Goal: Task Accomplishment & Management: Use online tool/utility

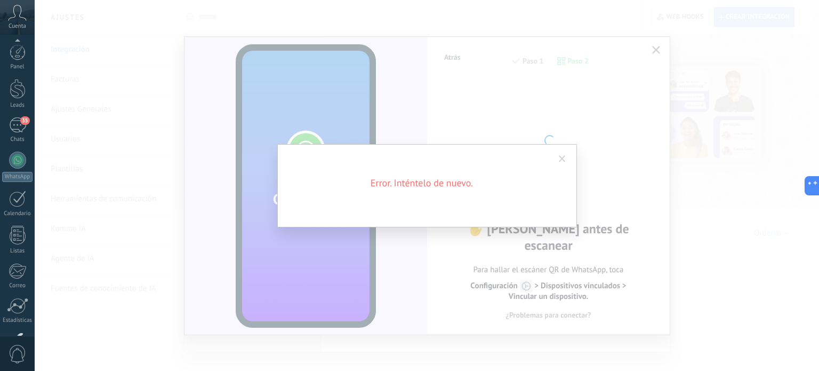
scroll to position [15, 0]
click at [566, 150] on span at bounding box center [562, 159] width 18 height 18
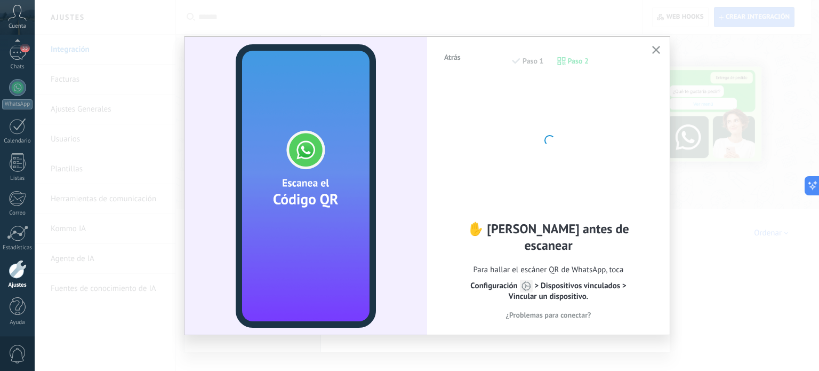
click at [659, 47] on icon "button" at bounding box center [656, 50] width 8 height 8
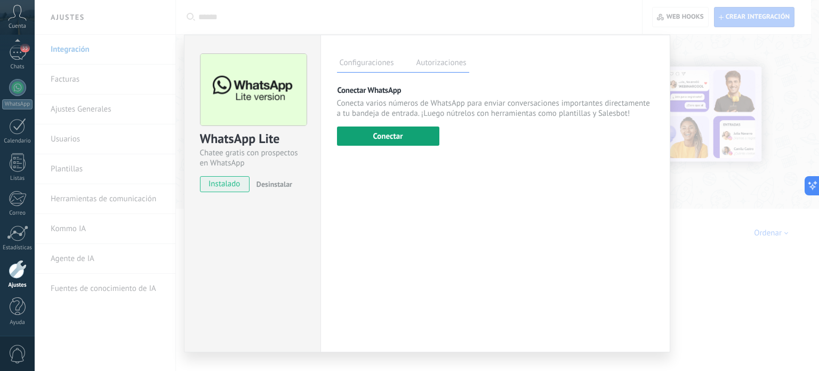
click at [409, 136] on button "Conectar" at bounding box center [388, 135] width 102 height 19
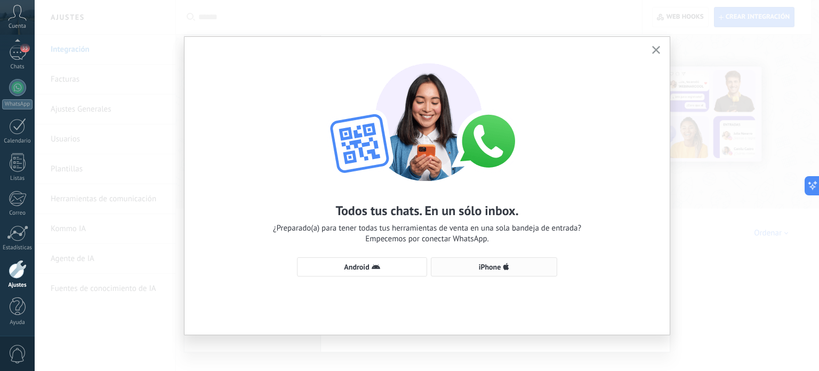
click at [510, 272] on button "iPhone" at bounding box center [494, 266] width 126 height 19
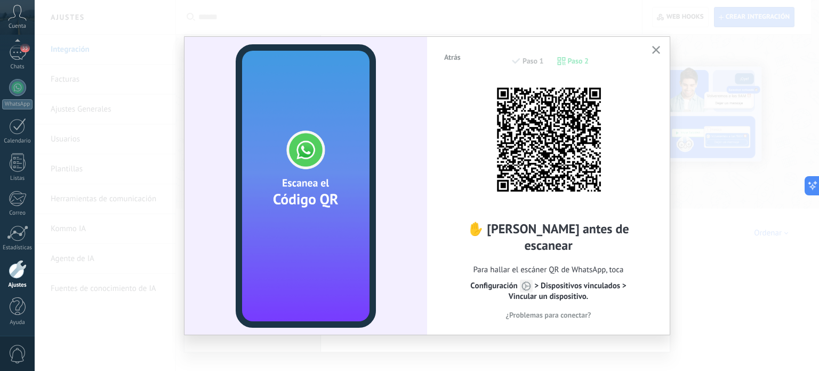
click at [658, 51] on icon "button" at bounding box center [656, 50] width 8 height 8
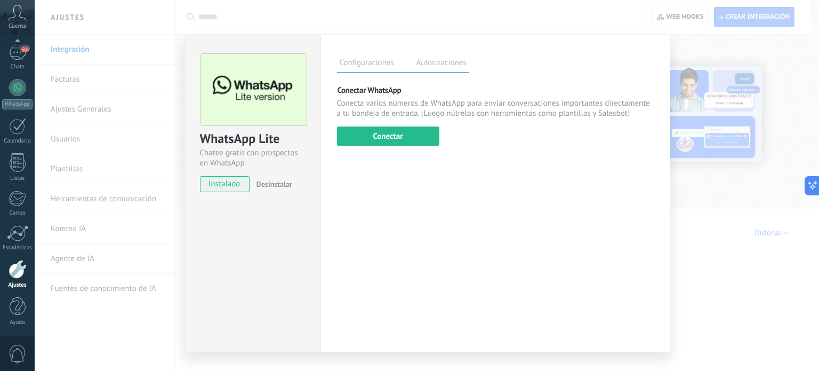
click at [267, 181] on span "Desinstalar" at bounding box center [274, 184] width 36 height 10
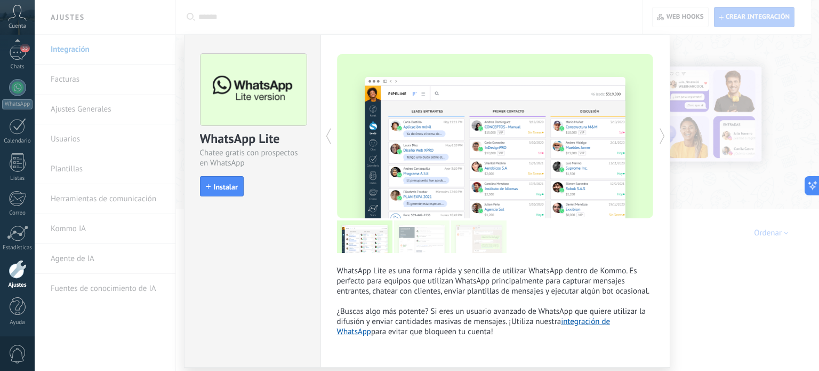
click at [194, 180] on div "WhatsApp Lite Chatee gratis con prospectos en WhatsApp install Instalar" at bounding box center [252, 120] width 136 height 170
click at [206, 184] on icon "button" at bounding box center [208, 186] width 5 height 5
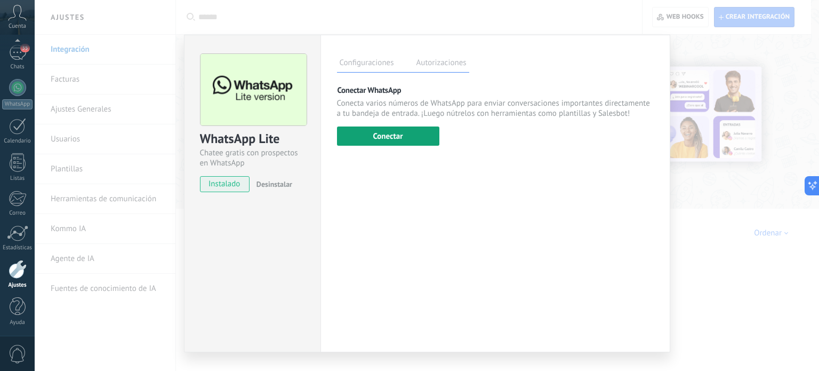
click at [369, 143] on button "Conectar" at bounding box center [388, 135] width 102 height 19
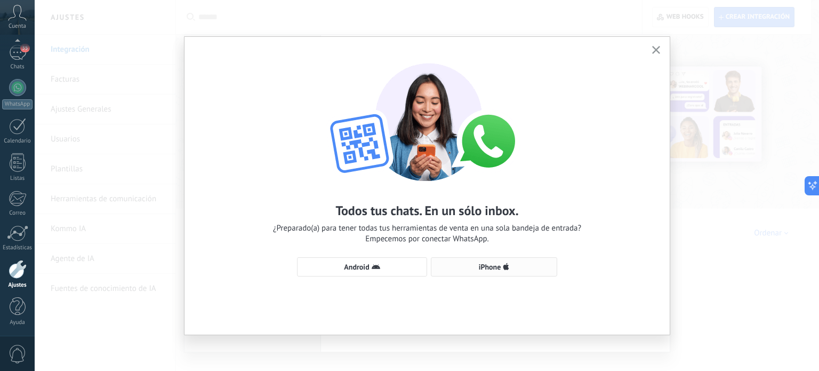
click at [445, 268] on span "iPhone" at bounding box center [494, 266] width 115 height 9
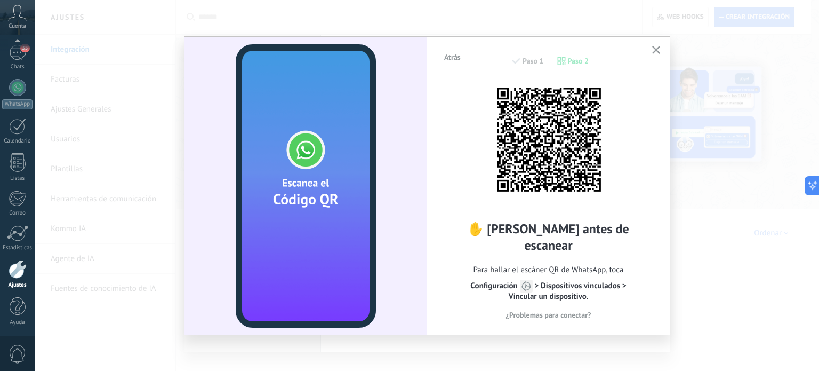
click at [663, 47] on div "Atrás Paso 1 Paso 2 ✋ [PERSON_NAME] antes de escanear Para hallar el escáner QR…" at bounding box center [548, 185] width 243 height 296
click at [659, 51] on icon "button" at bounding box center [656, 50] width 8 height 8
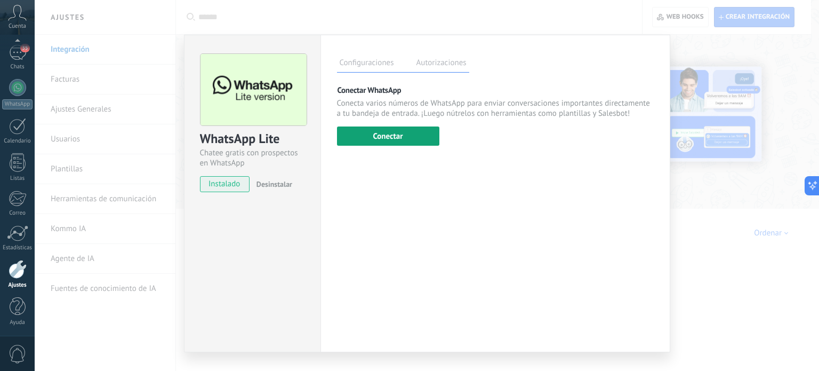
click at [375, 130] on button "Conectar" at bounding box center [388, 135] width 102 height 19
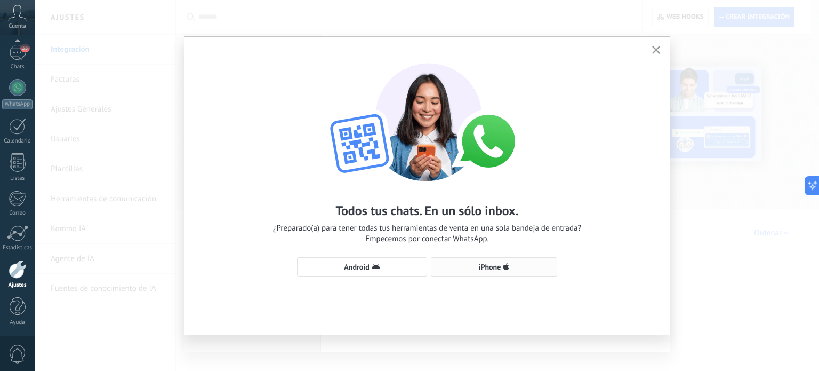
click at [514, 261] on button "iPhone" at bounding box center [494, 266] width 126 height 19
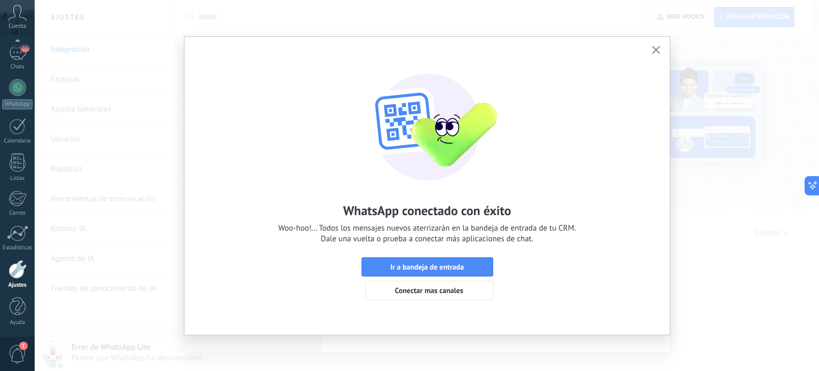
click at [652, 47] on icon "button" at bounding box center [656, 50] width 8 height 8
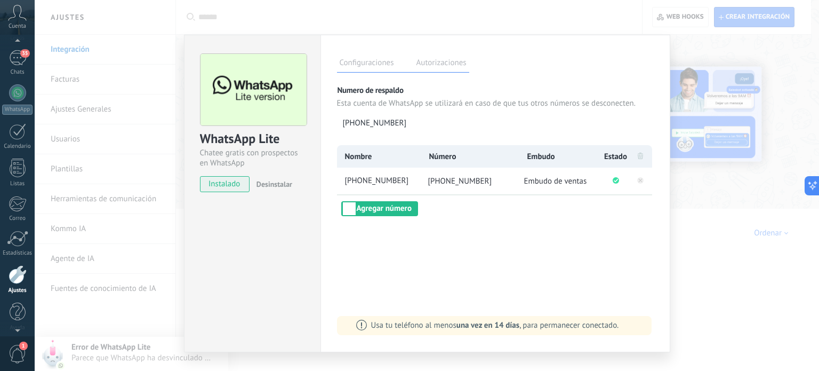
click at [8, 49] on div at bounding box center [17, 43] width 35 height 16
click at [17, 89] on div "35" at bounding box center [17, 88] width 17 height 15
